Goal: Task Accomplishment & Management: Manage account settings

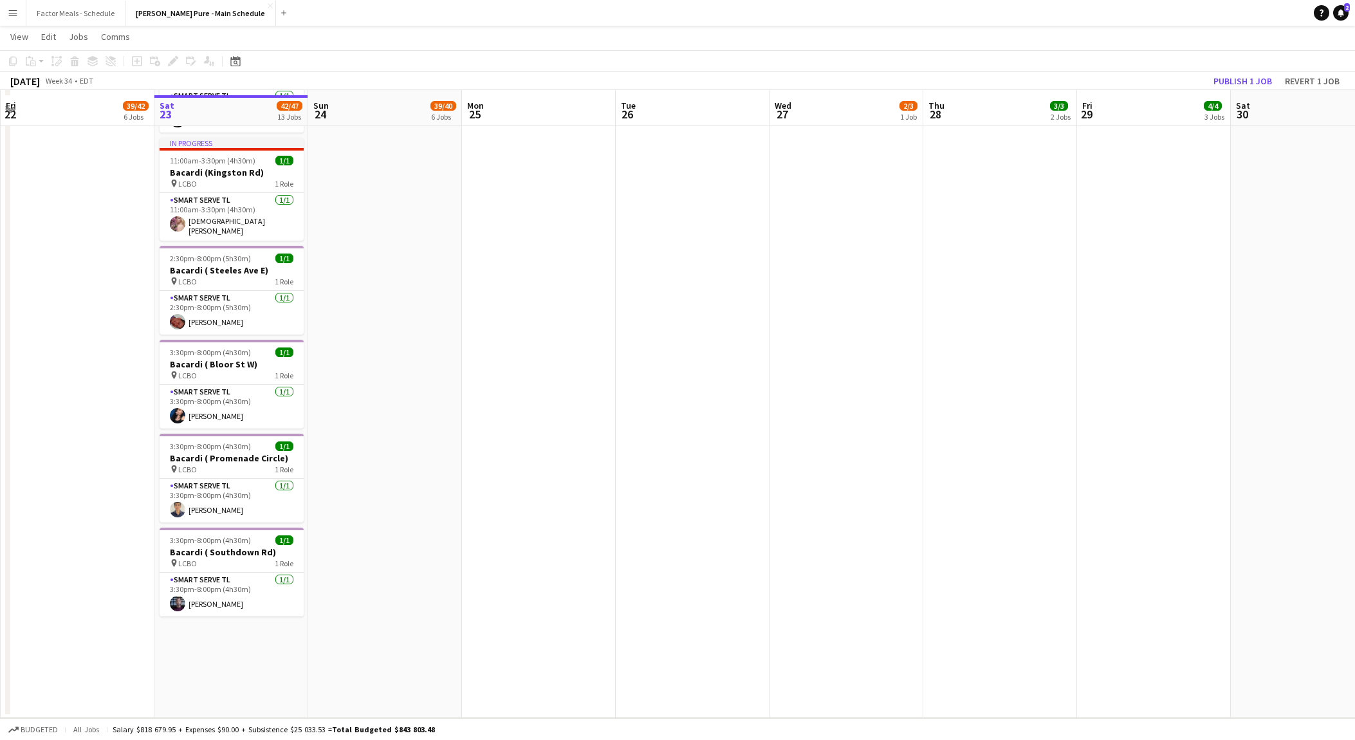
scroll to position [1172, 0]
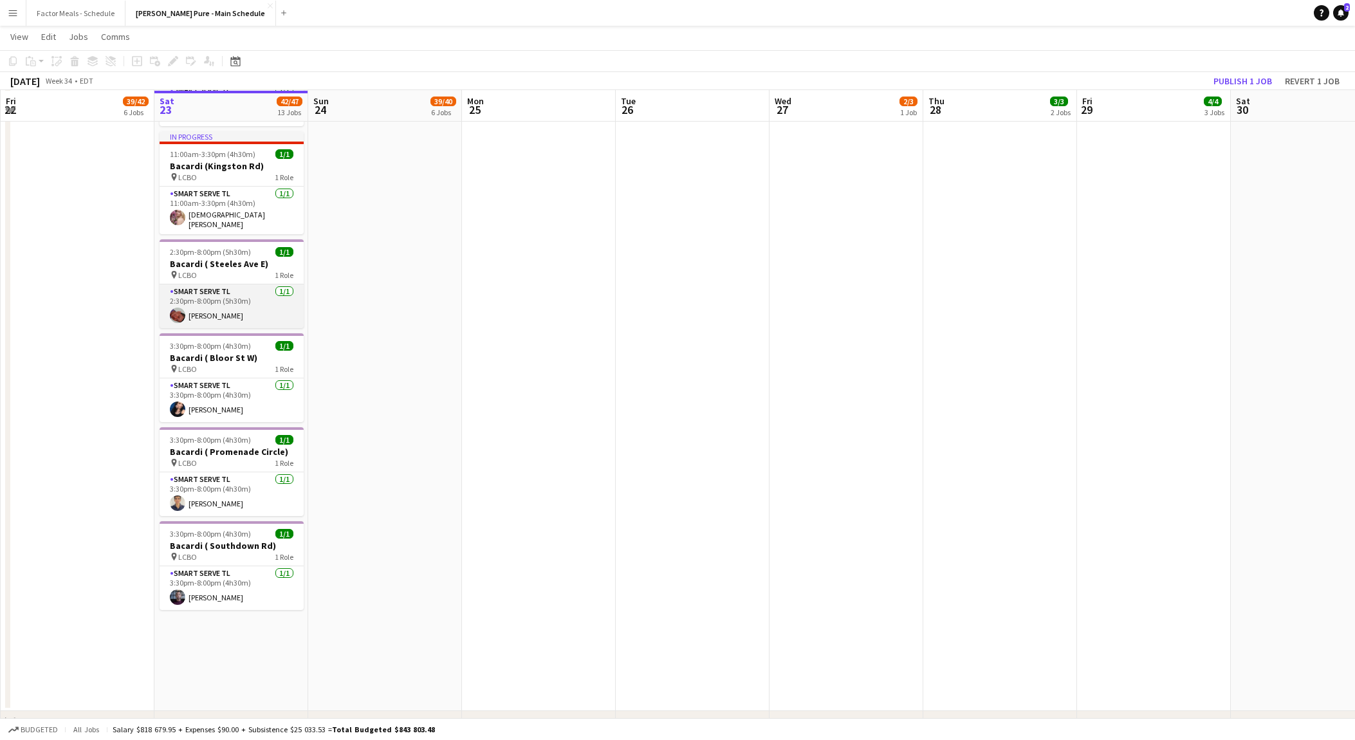
click at [242, 284] on app-card-role "Smart Serve TL [DATE] 2:30pm-8:00pm (5h30m) [PERSON_NAME]" at bounding box center [232, 306] width 144 height 44
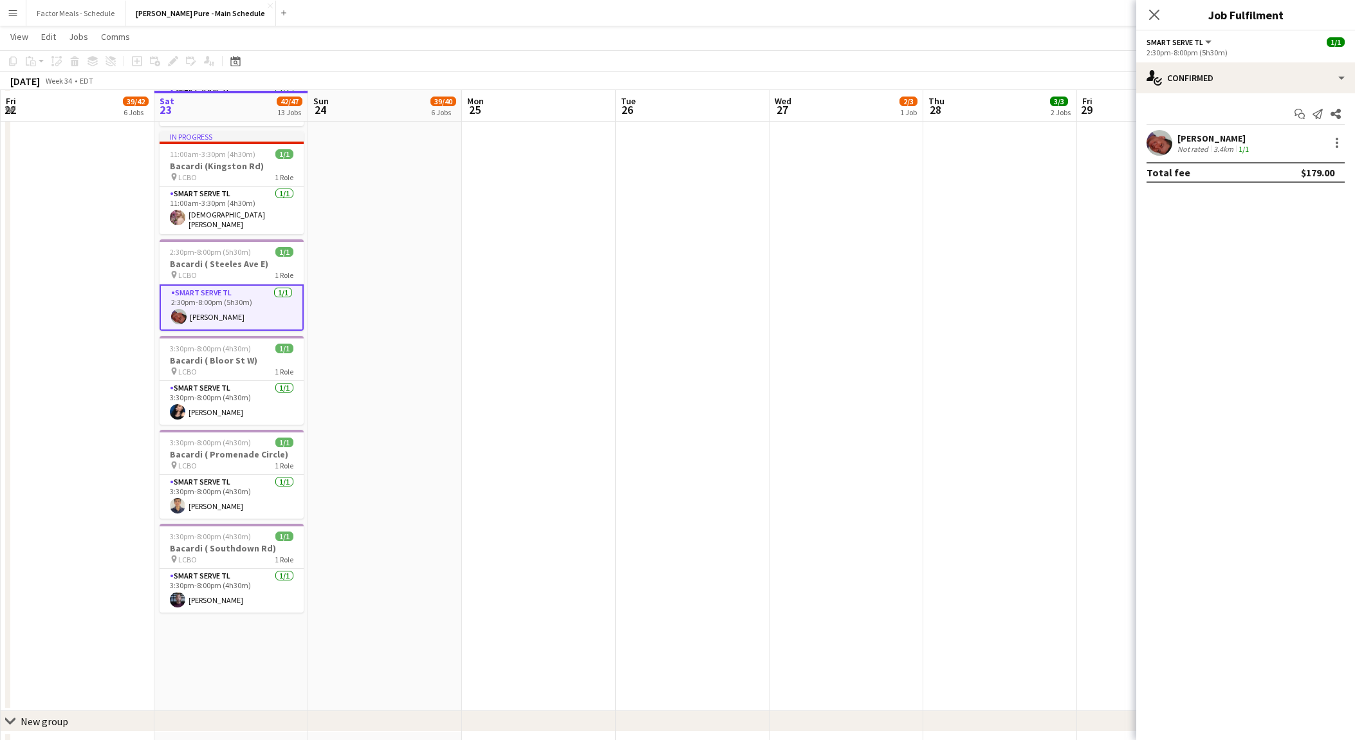
click at [1202, 145] on div "Not rated" at bounding box center [1193, 149] width 33 height 10
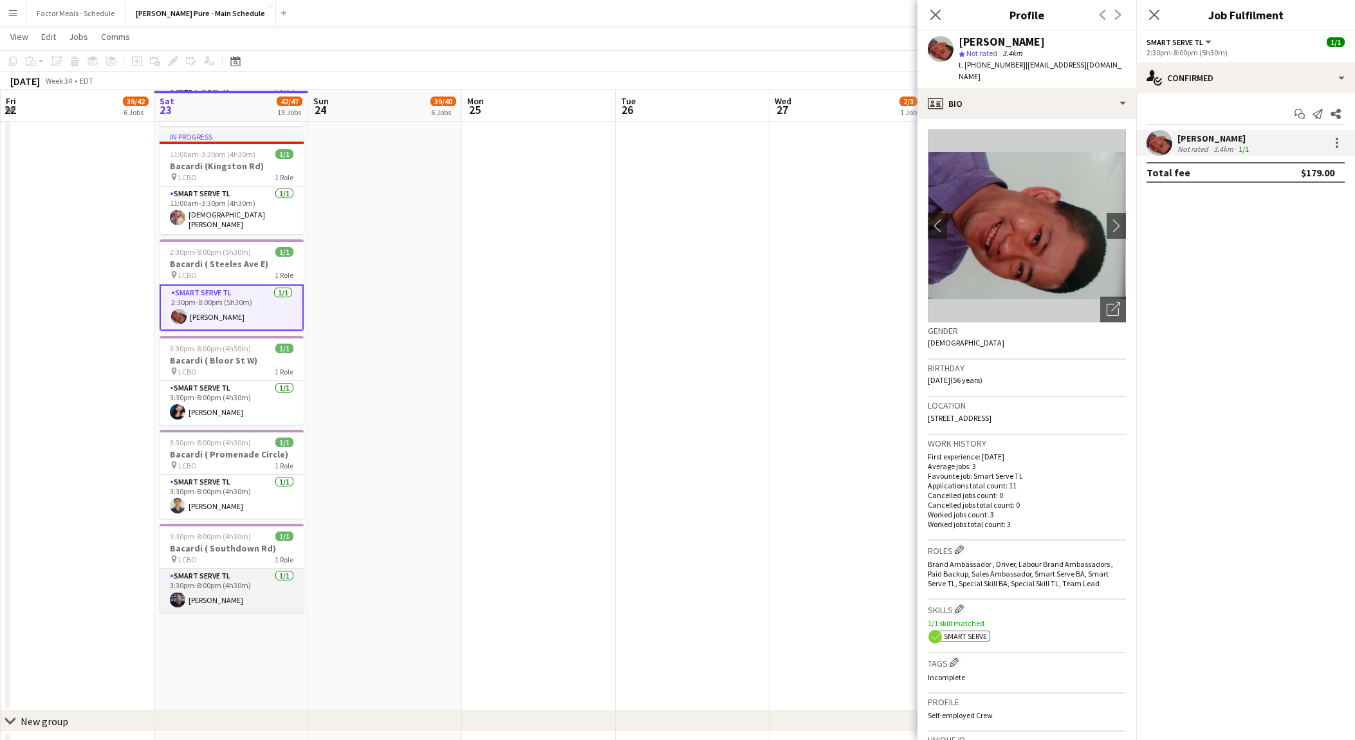
click at [247, 569] on app-card-role "Smart Serve TL [DATE] 3:30pm-8:00pm (4h30m) [PERSON_NAME]" at bounding box center [232, 591] width 144 height 44
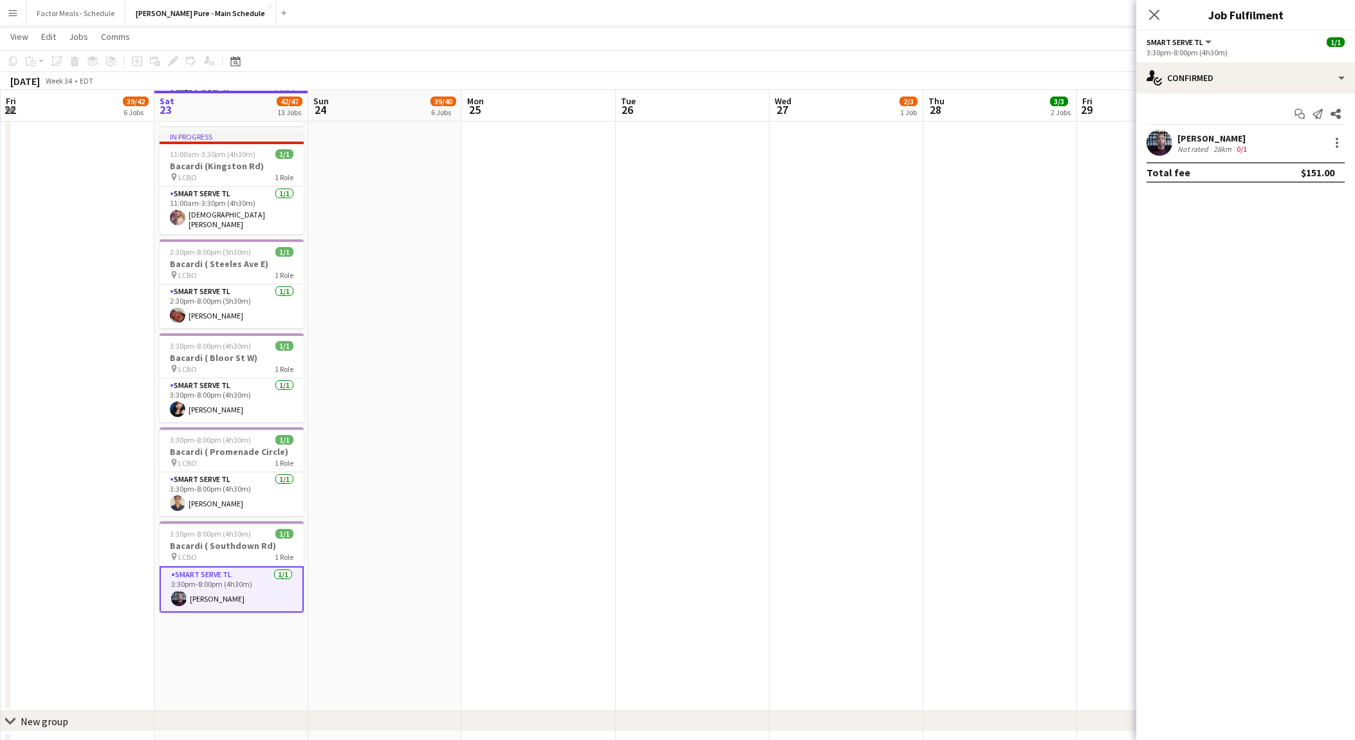
click at [1203, 138] on div "[PERSON_NAME]" at bounding box center [1213, 139] width 72 height 12
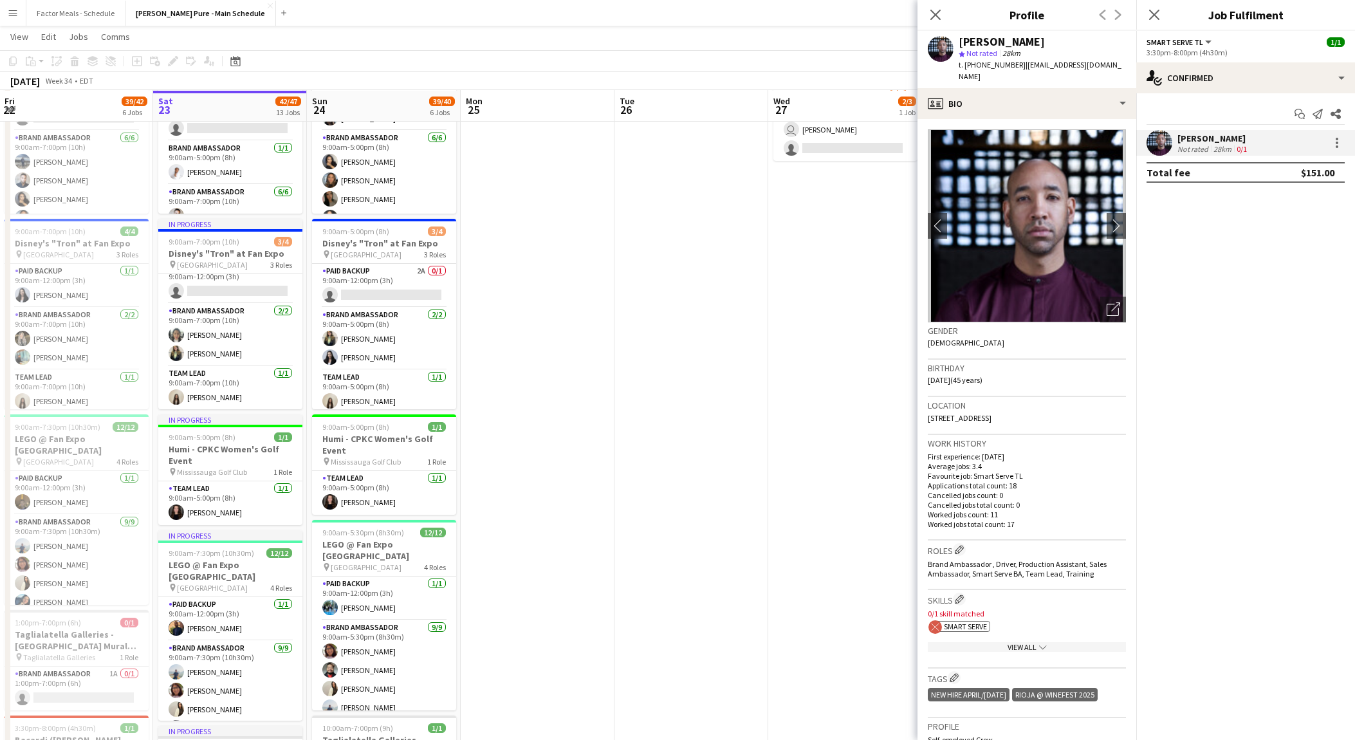
scroll to position [114, 0]
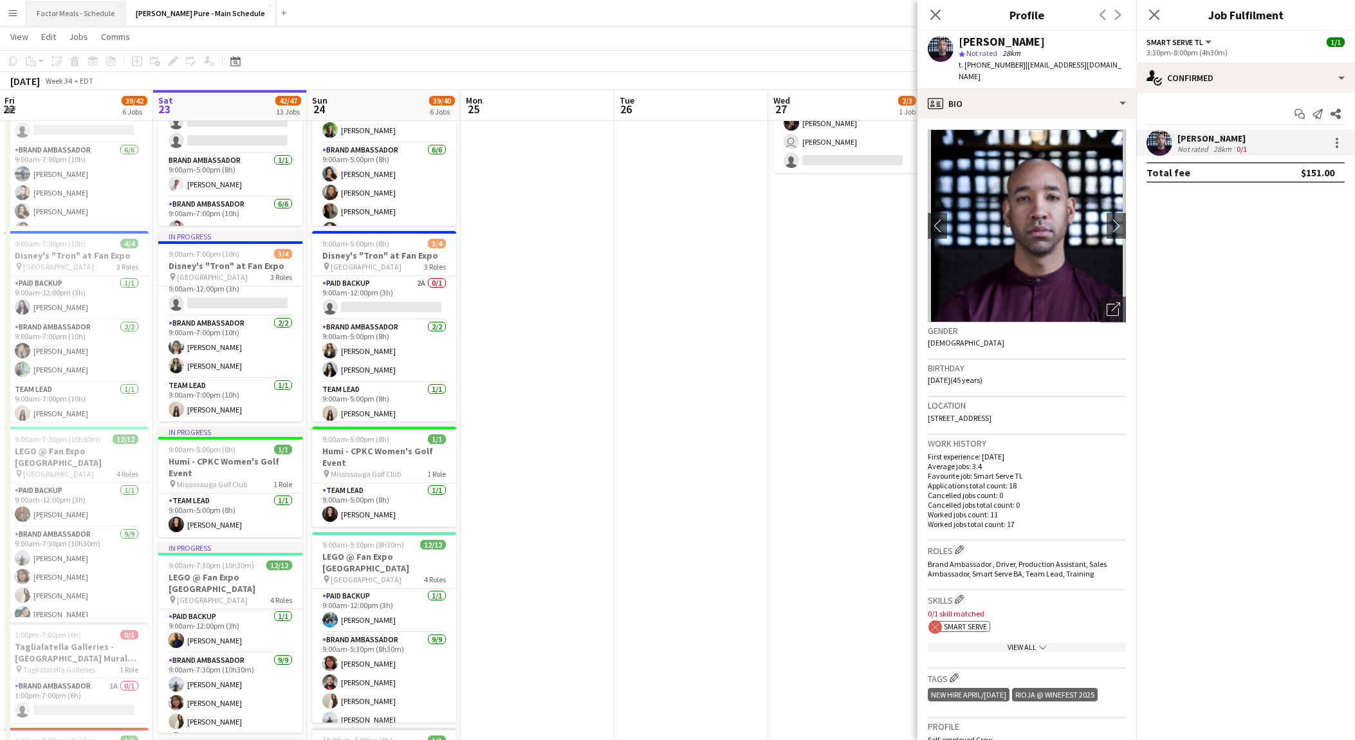
click at [75, 5] on button "Factor Meals - Schedule Close" at bounding box center [75, 13] width 99 height 25
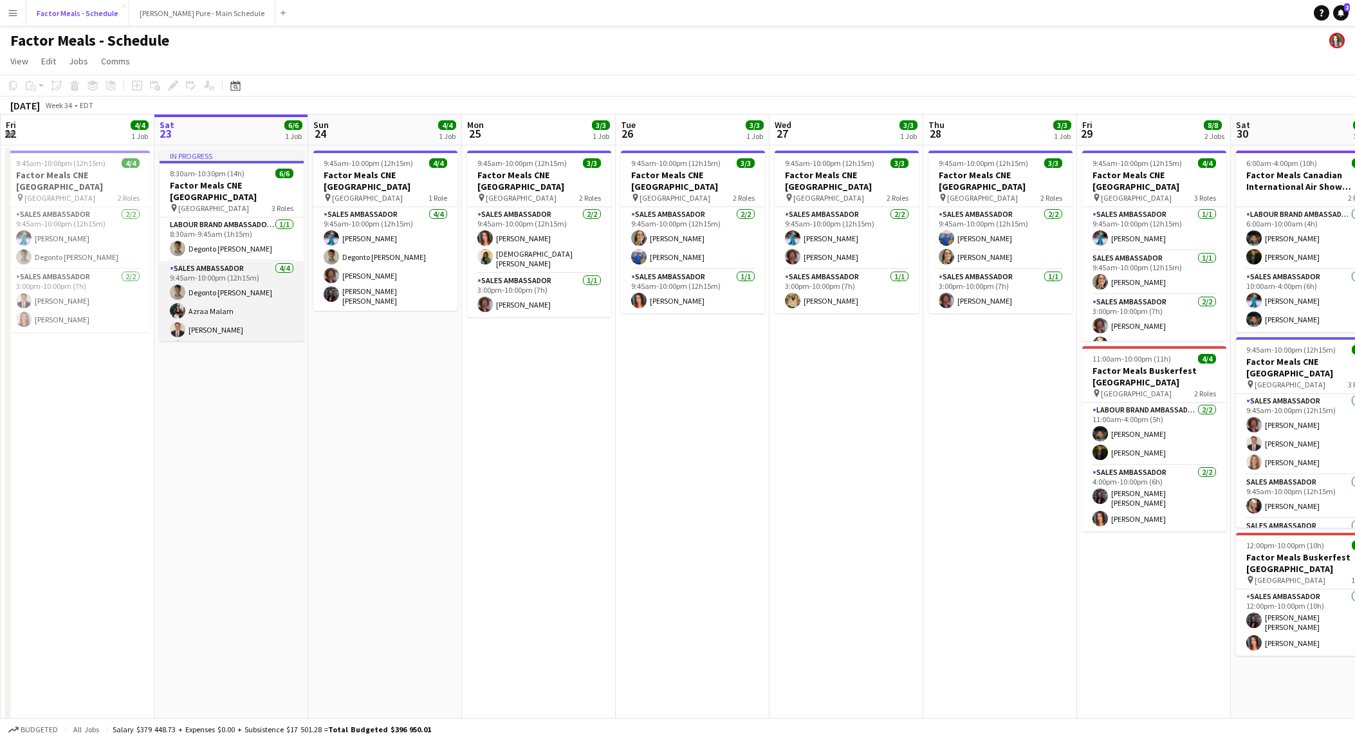
scroll to position [52, 0]
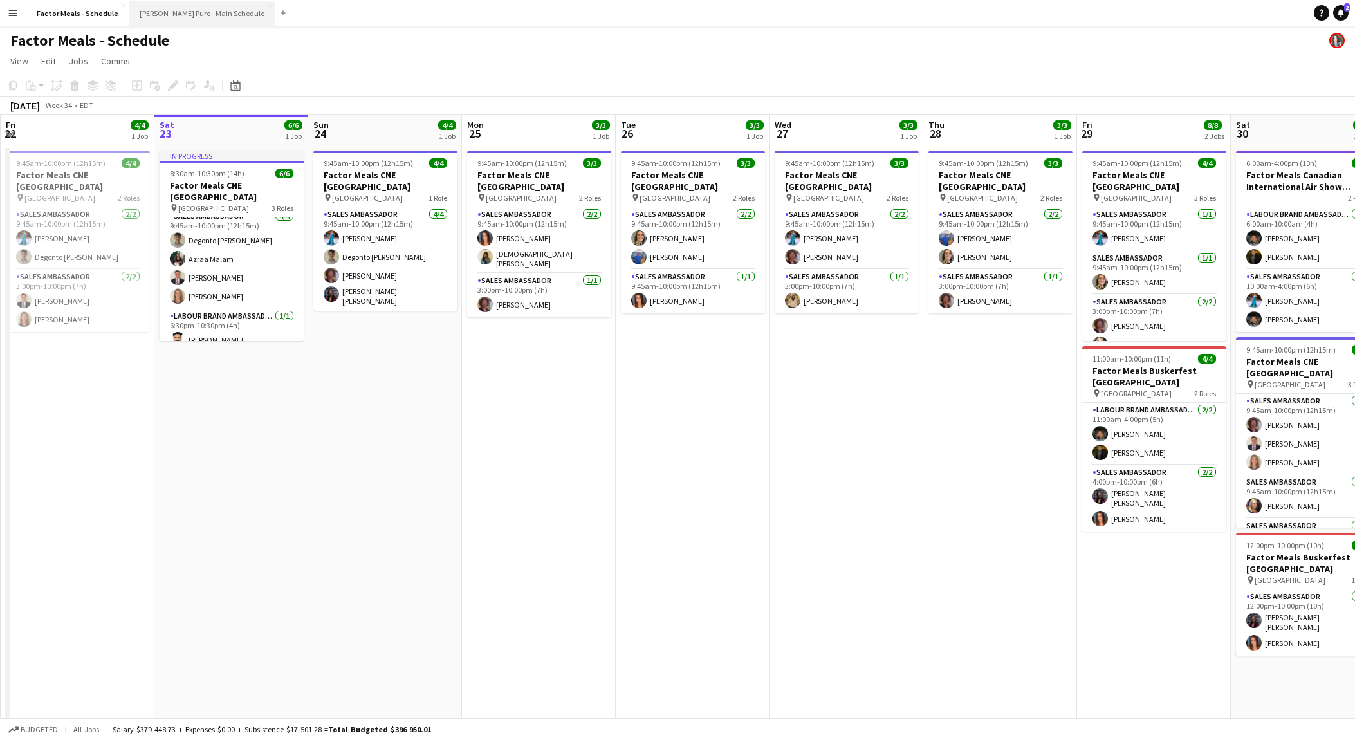
click at [145, 13] on button "[PERSON_NAME] Pure - Main Schedule Close" at bounding box center [202, 13] width 146 height 25
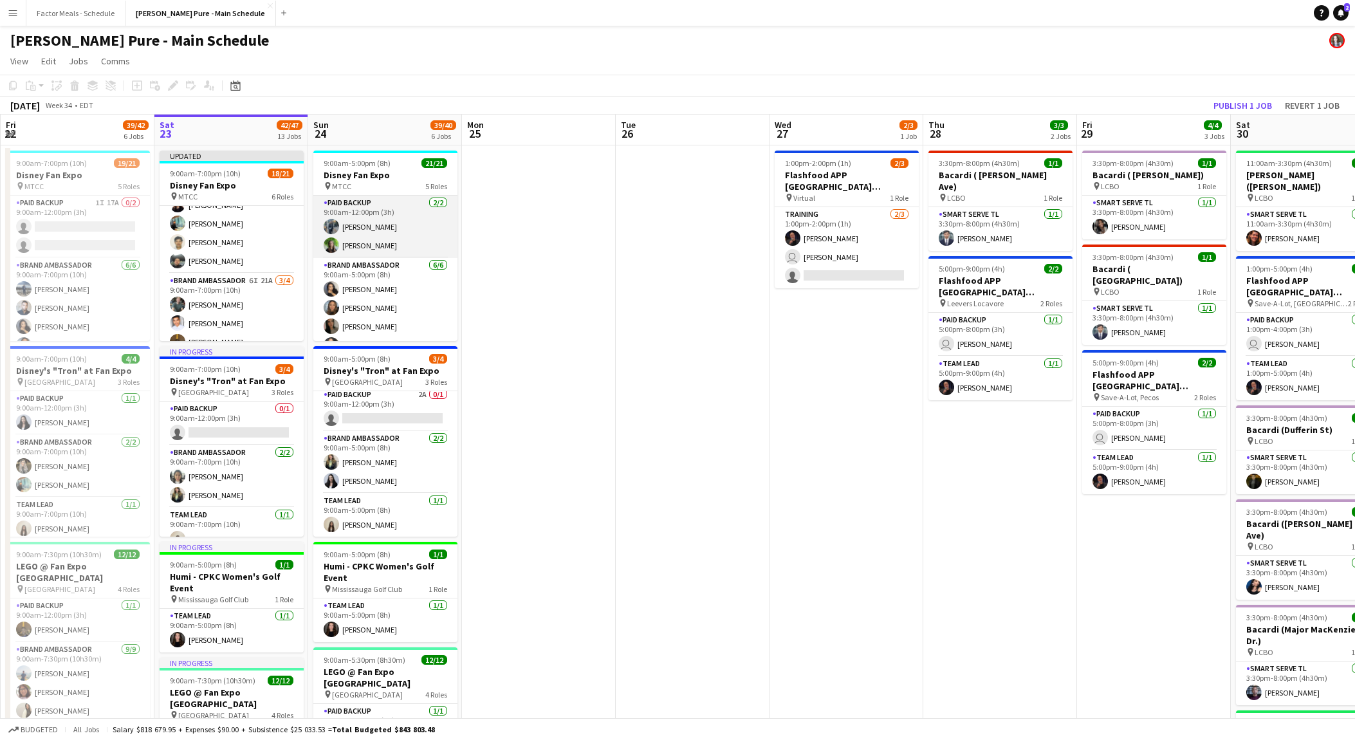
click at [387, 228] on app-card-role "Paid Backup [DATE] 9:00am-12:00pm (3h) [PERSON_NAME] [PERSON_NAME]" at bounding box center [385, 227] width 144 height 62
